Goal: Task Accomplishment & Management: Use online tool/utility

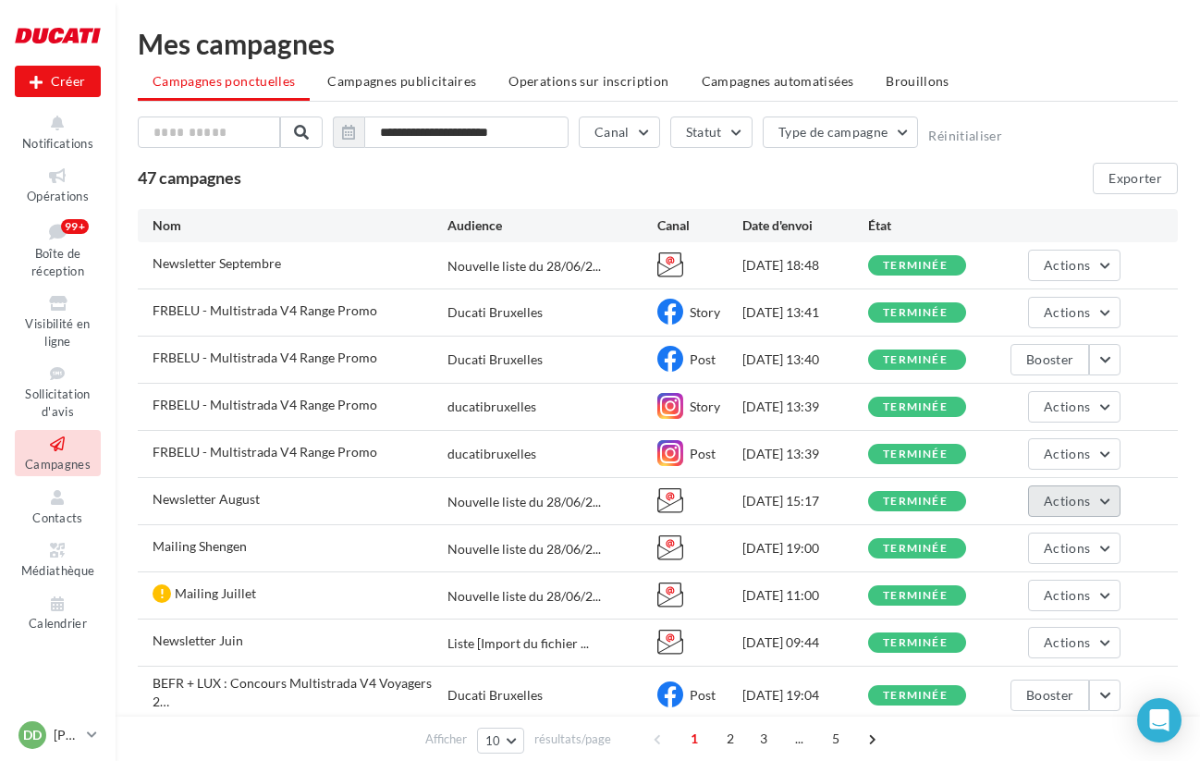
click at [1080, 494] on span "Actions" at bounding box center [1066, 501] width 46 height 16
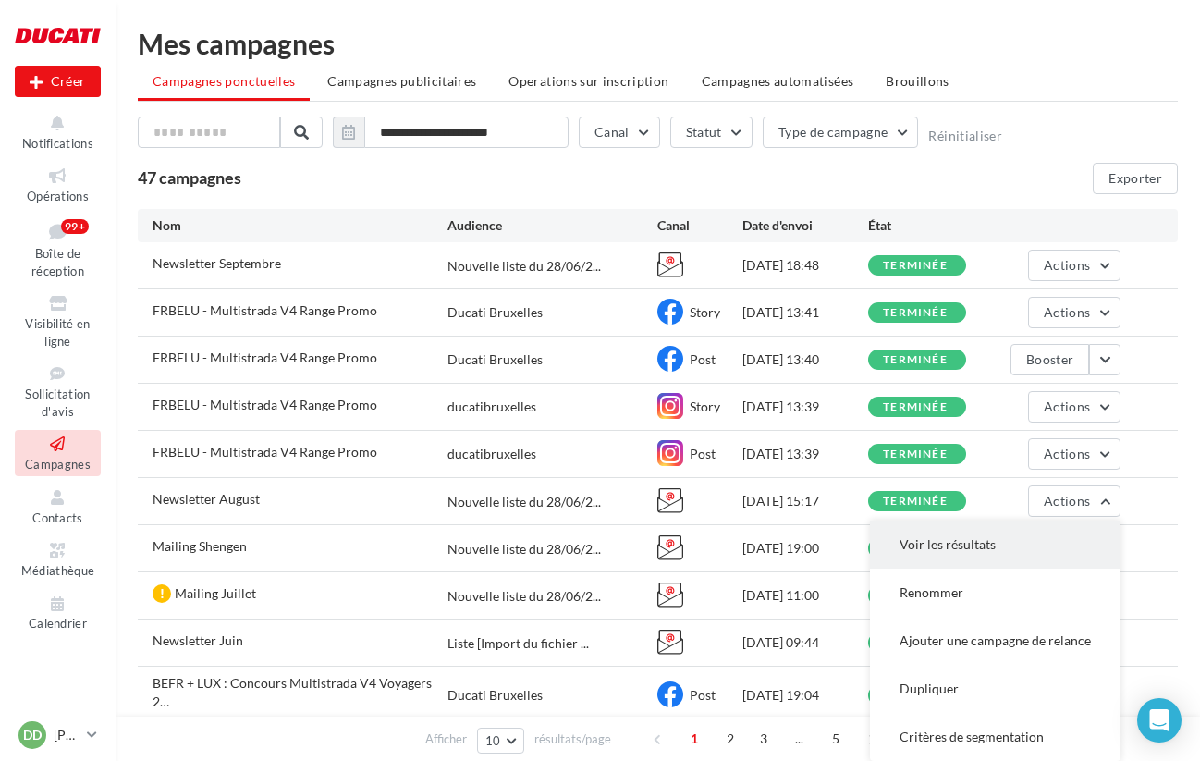
click at [994, 542] on button "Voir les résultats" at bounding box center [995, 544] width 250 height 48
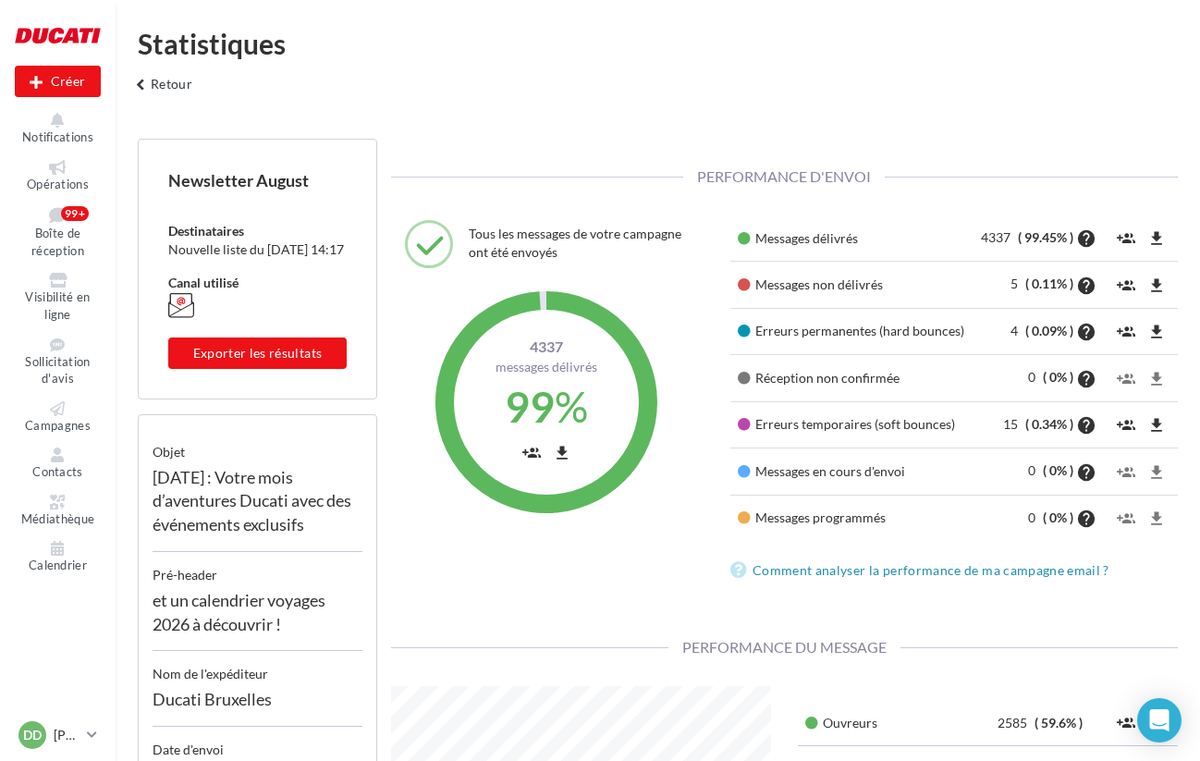
scroll to position [253, 408]
click at [259, 367] on button "Exporter les résultats" at bounding box center [257, 352] width 178 height 31
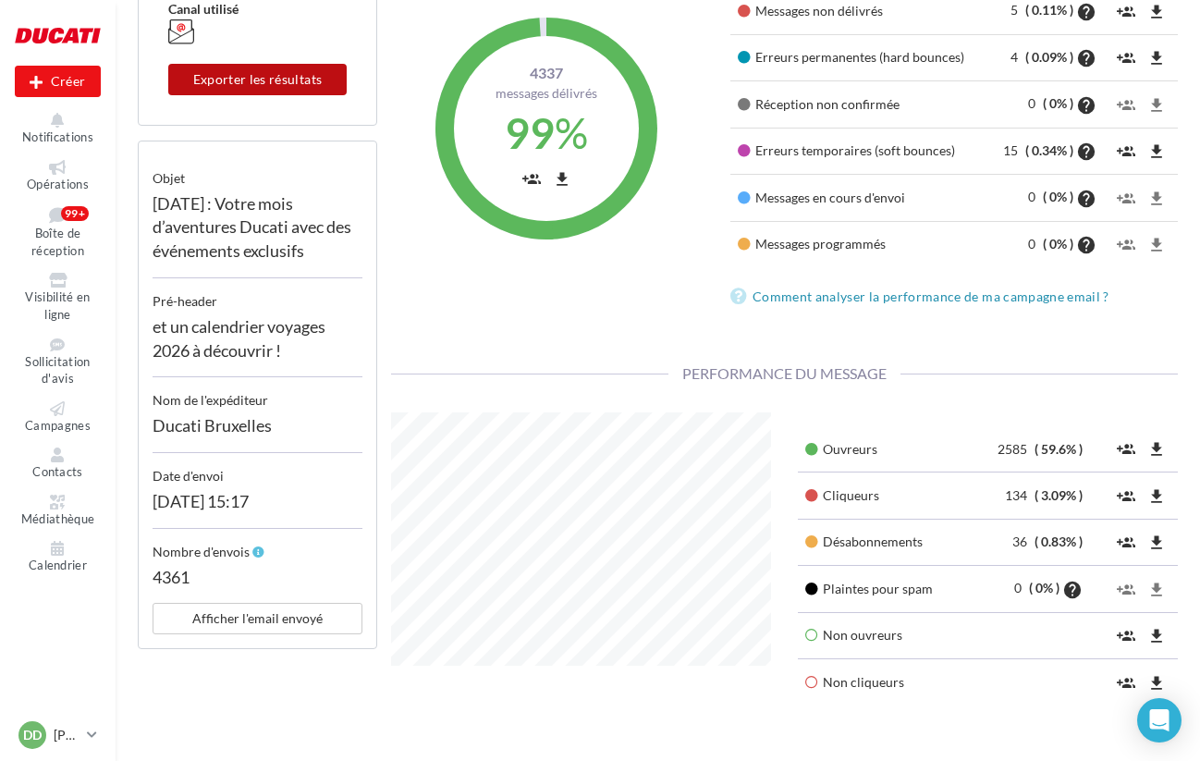
scroll to position [283, 0]
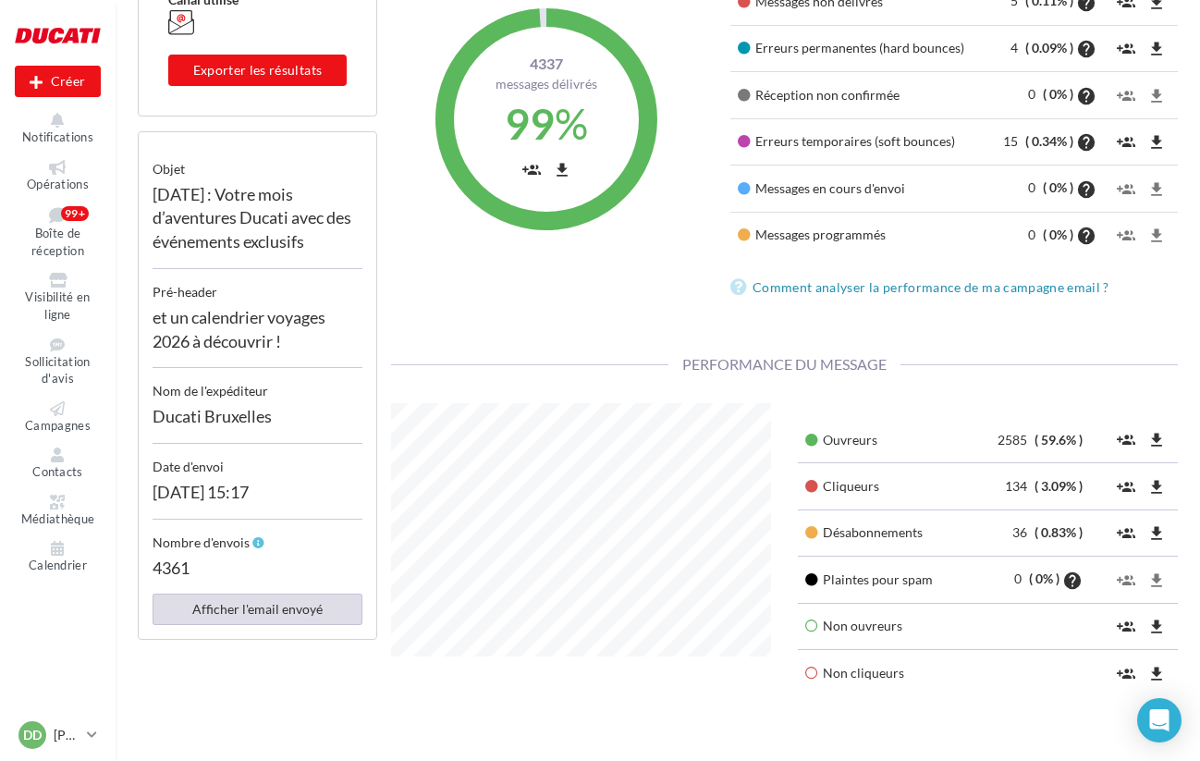
click at [264, 625] on button "Afficher l'email envoyé" at bounding box center [257, 608] width 210 height 31
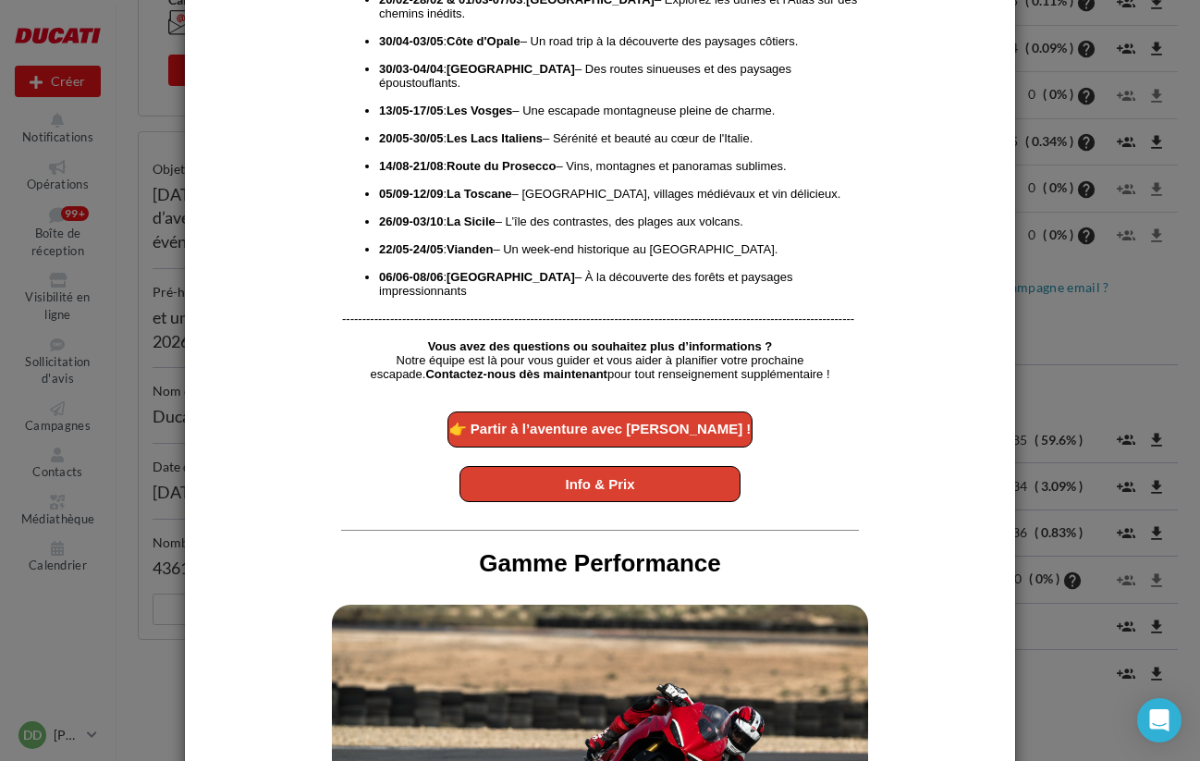
scroll to position [1732, 0]
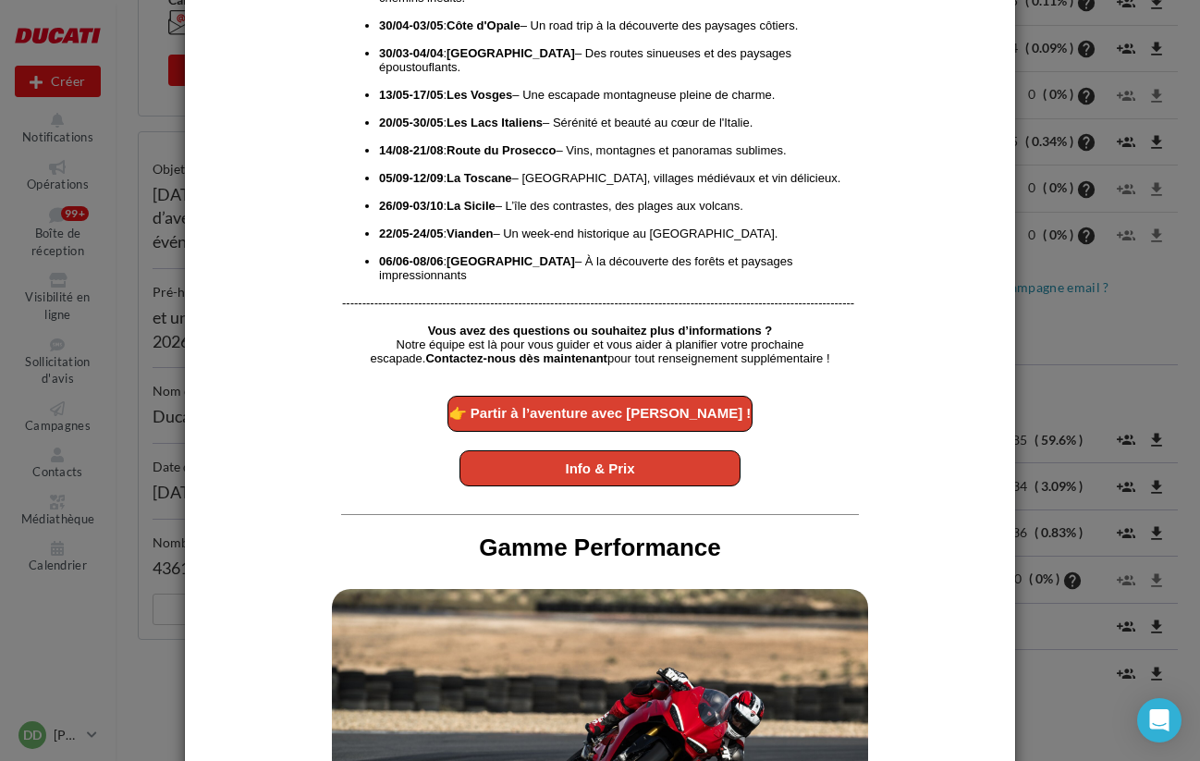
click at [601, 469] on link "Info & Prix" at bounding box center [599, 468] width 277 height 16
